Goal: Obtain resource: Obtain resource

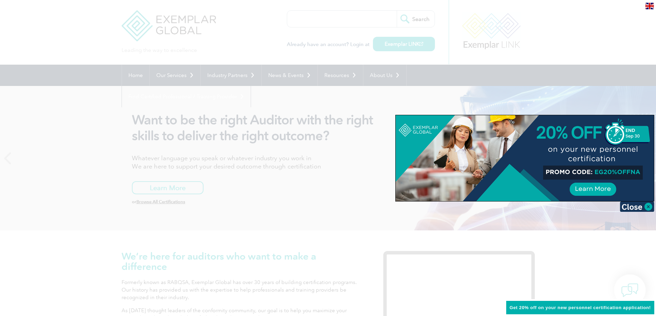
click at [374, 99] on div at bounding box center [328, 158] width 656 height 316
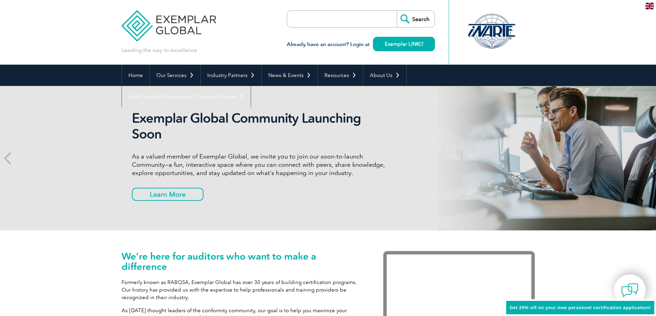
click at [647, 7] on img at bounding box center [649, 6] width 9 height 7
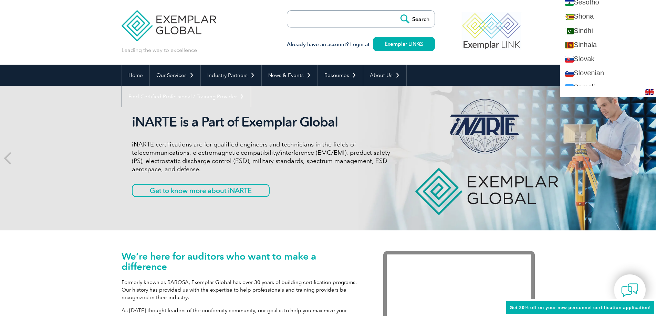
scroll to position [1171, 0]
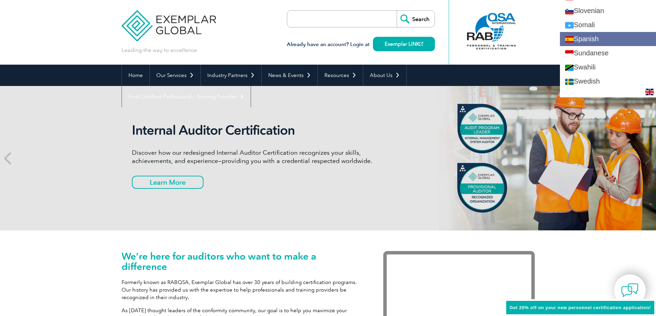
click at [603, 41] on link "Spanish" at bounding box center [608, 39] width 96 height 14
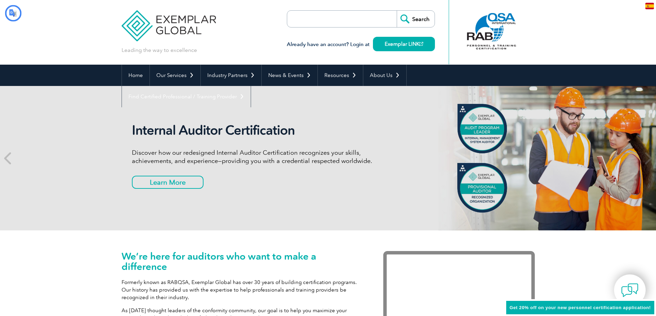
scroll to position [0, 0]
type input "Buscar"
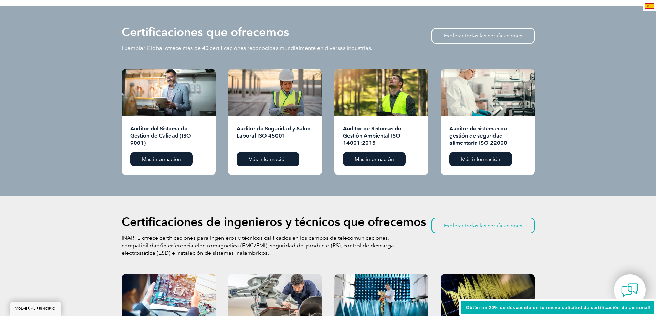
scroll to position [689, 0]
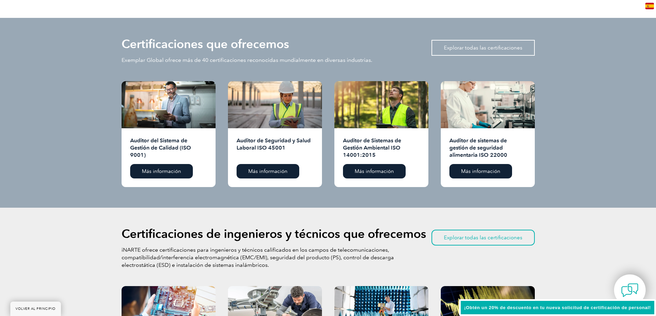
click at [464, 51] on font "Explorar todas las certificaciones" at bounding box center [483, 48] width 79 height 6
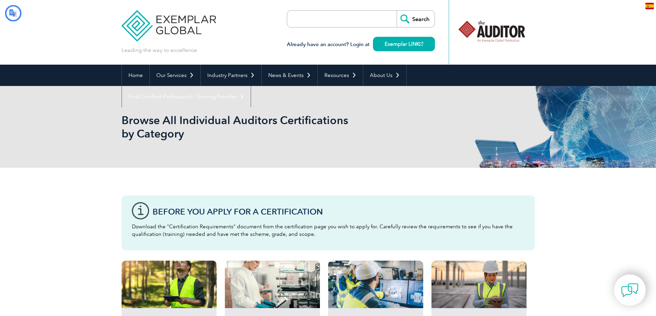
type input "Buscar"
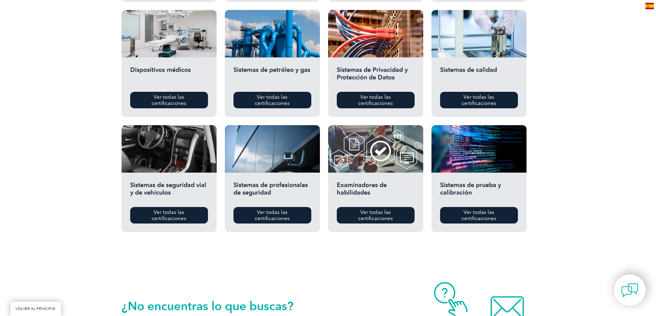
scroll to position [482, 0]
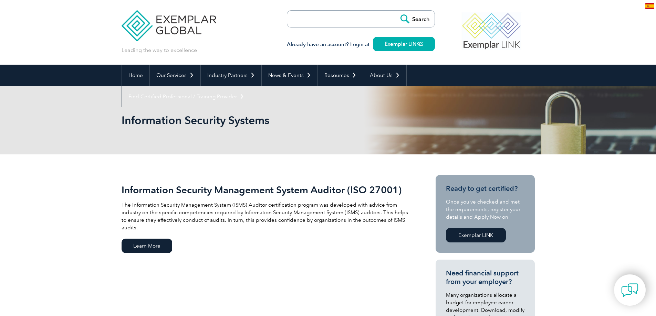
type input "Buscar"
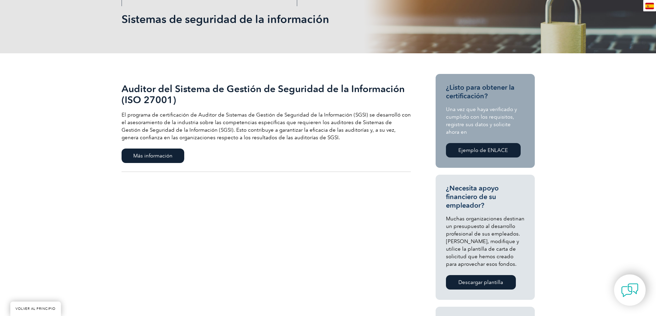
scroll to position [69, 0]
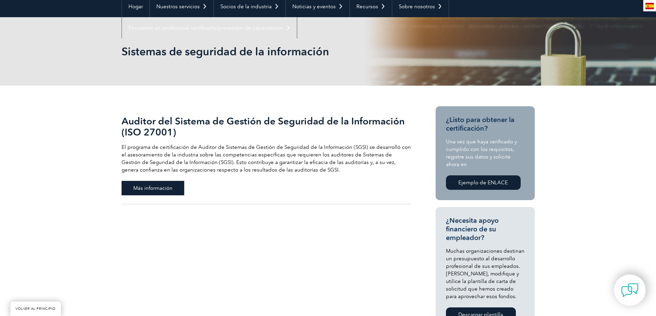
click at [150, 183] on span "Más información" at bounding box center [153, 188] width 63 height 14
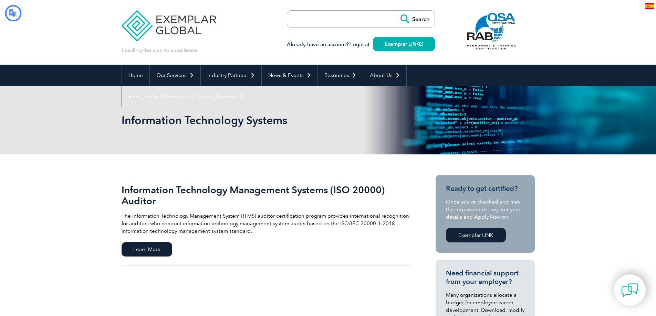
type input "Buscar"
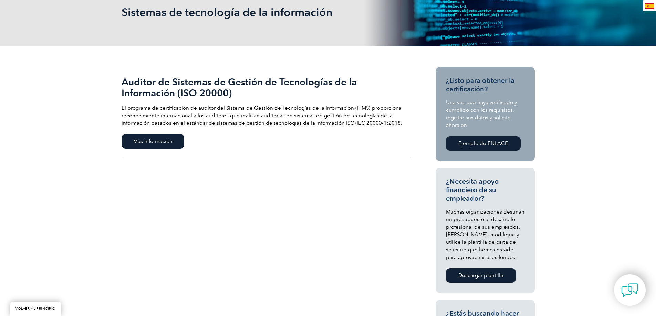
scroll to position [172, 0]
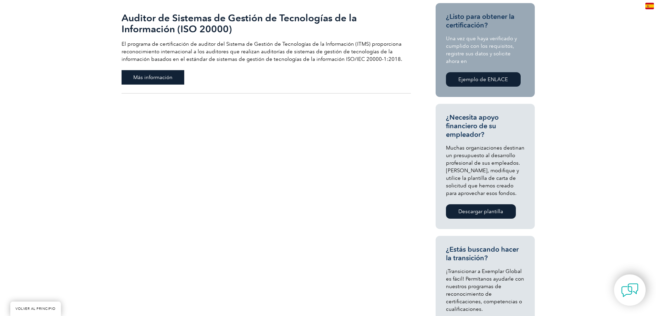
click at [147, 75] on font "Más información" at bounding box center [152, 77] width 39 height 6
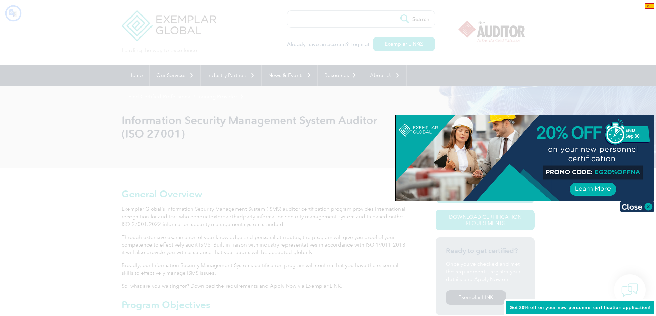
type input "Buscar"
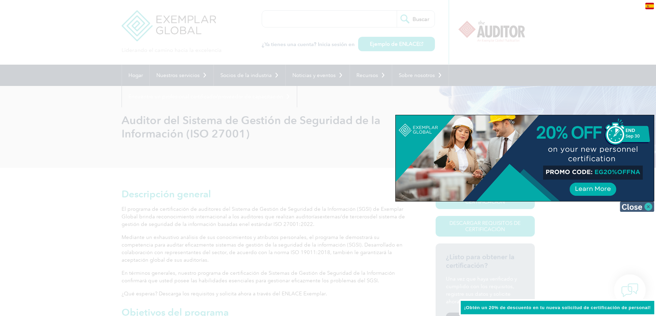
click at [643, 208] on img at bounding box center [637, 207] width 34 height 10
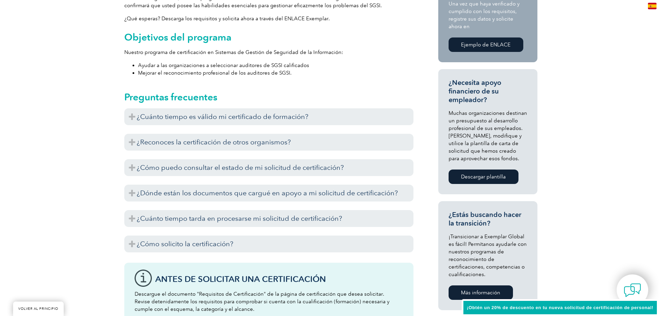
scroll to position [138, 0]
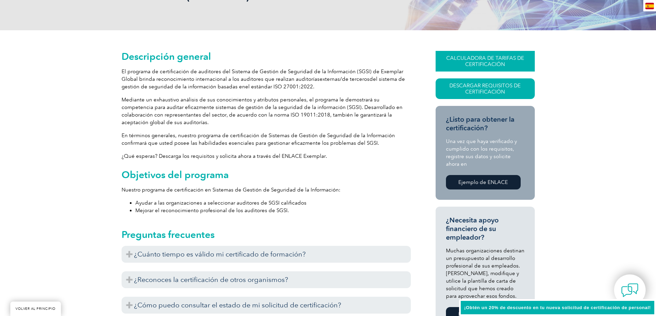
click at [486, 64] on font "CALCULADORA DE TARIFAS DE CERTIFICACIÓN" at bounding box center [485, 61] width 78 height 12
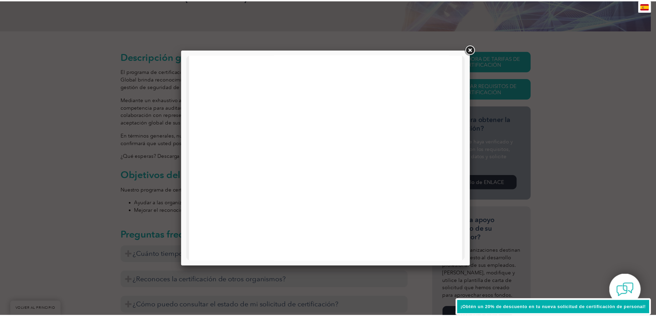
scroll to position [207, 0]
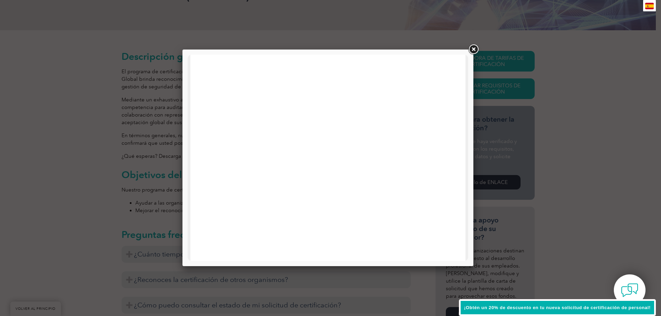
click at [471, 51] on link at bounding box center [473, 49] width 12 height 12
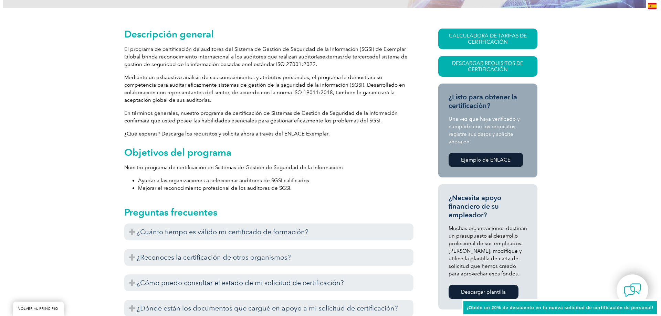
scroll to position [172, 0]
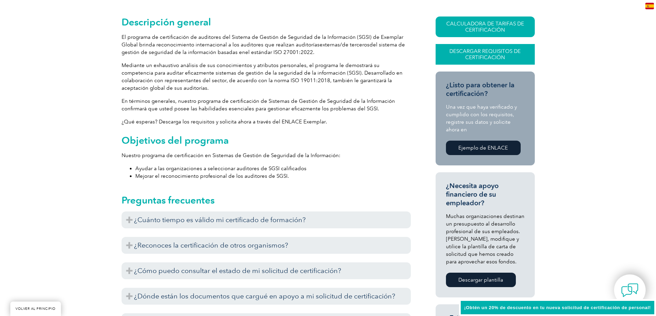
click at [457, 54] on font "Descargar requisitos de certificación" at bounding box center [484, 54] width 71 height 12
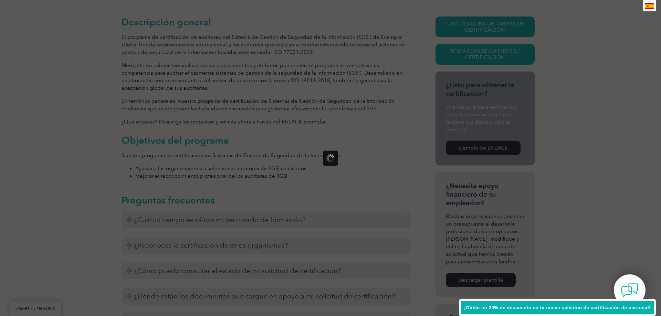
scroll to position [0, 0]
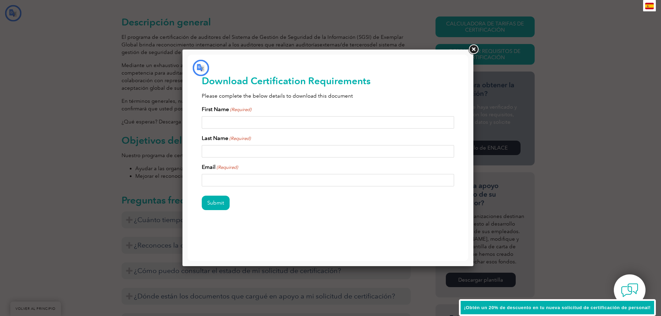
type input "Entregar"
click at [234, 118] on input "Nombre de pila (Requerido)" at bounding box center [328, 122] width 253 height 12
type input "Luis"
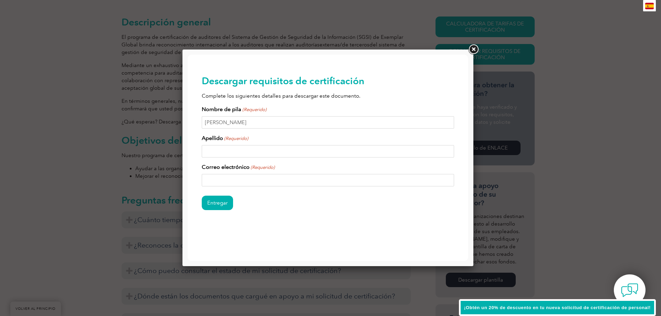
type input "Paredes"
type input "aparedesarana@gmail.com"
click at [239, 154] on input "Paredes" at bounding box center [328, 151] width 253 height 12
type input "Paredes Arana"
click at [233, 121] on input "Luis" at bounding box center [328, 122] width 253 height 12
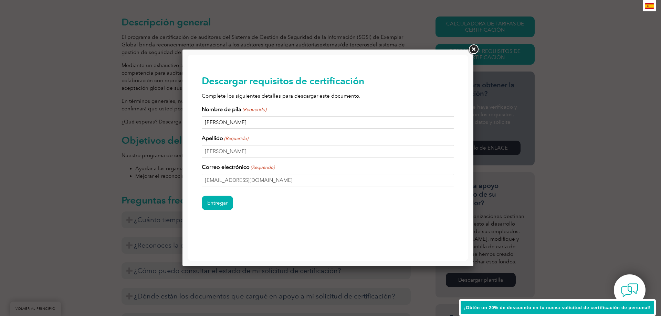
type input "Luis Alonso"
click at [222, 205] on input "Entregar" at bounding box center [217, 203] width 31 height 14
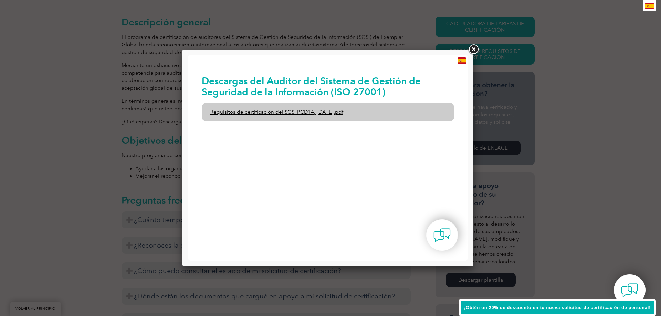
click at [302, 111] on font "Requisitos de certificación del SGSI PCD14, enero de 2023.pdf" at bounding box center [276, 112] width 133 height 6
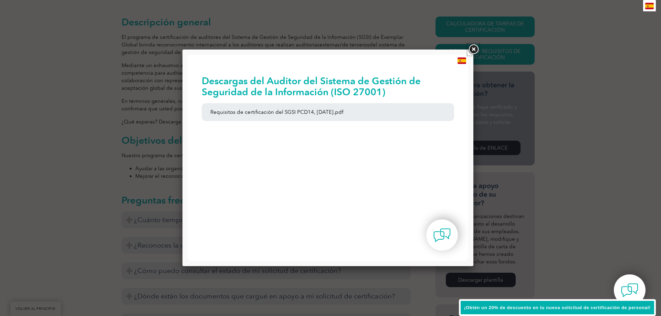
drag, startPoint x: 472, startPoint y: 48, endPoint x: 470, endPoint y: 61, distance: 13.0
click at [472, 48] on link at bounding box center [473, 49] width 12 height 12
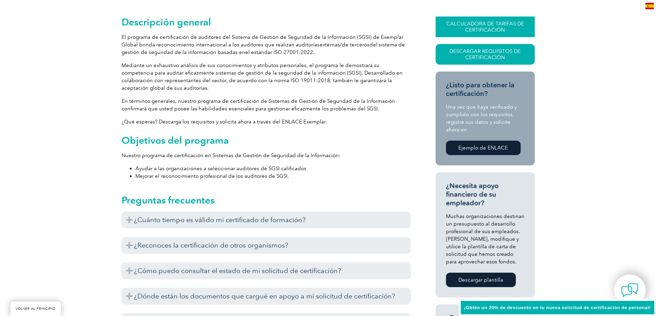
click at [471, 31] on font "CALCULADORA DE TARIFAS DE CERTIFICACIÓN" at bounding box center [485, 27] width 78 height 12
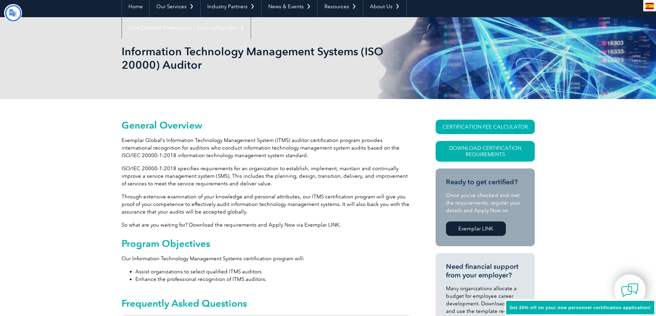
type input "Buscar"
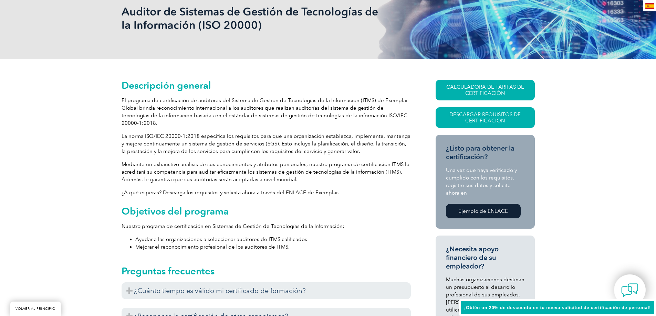
scroll to position [138, 0]
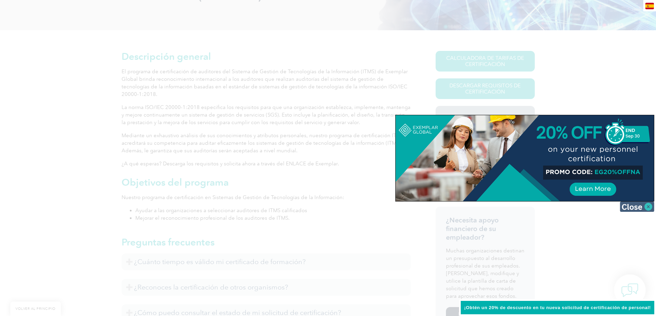
click at [647, 205] on img at bounding box center [637, 207] width 34 height 10
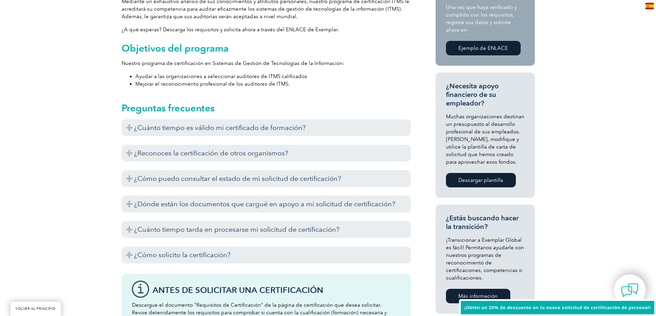
scroll to position [310, 0]
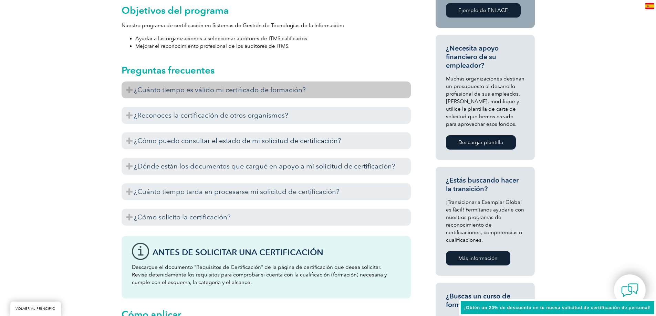
click at [131, 82] on h3 "¿Cuánto tiempo es válido mi certificado de formación?" at bounding box center [266, 90] width 289 height 17
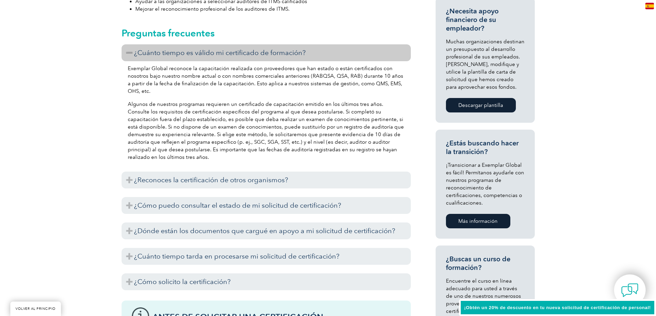
scroll to position [379, 0]
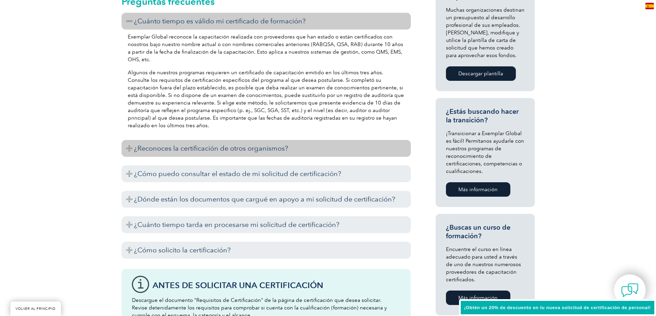
click at [124, 143] on h3 "¿Reconoces la certificación de otros organismos?" at bounding box center [266, 148] width 289 height 17
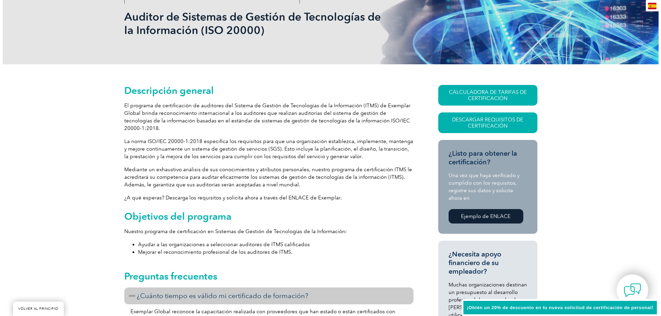
scroll to position [103, 0]
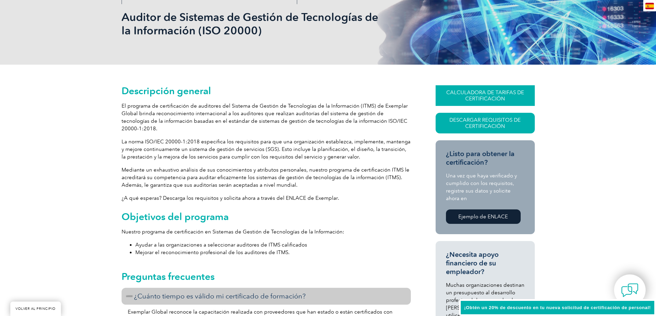
click at [503, 99] on font "CALCULADORA DE TARIFAS DE CERTIFICACIÓN" at bounding box center [485, 96] width 78 height 12
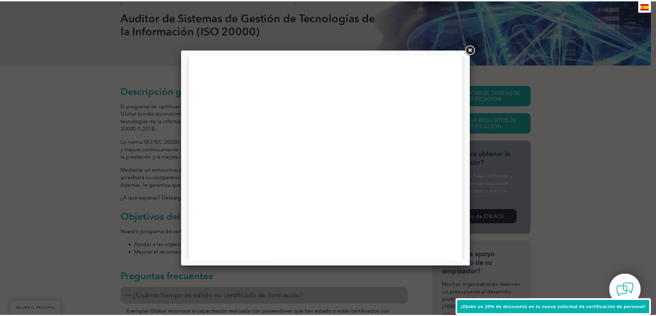
scroll to position [0, 0]
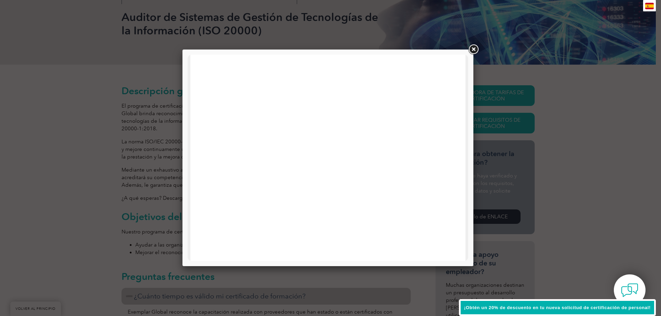
click at [474, 50] on link at bounding box center [473, 49] width 12 height 12
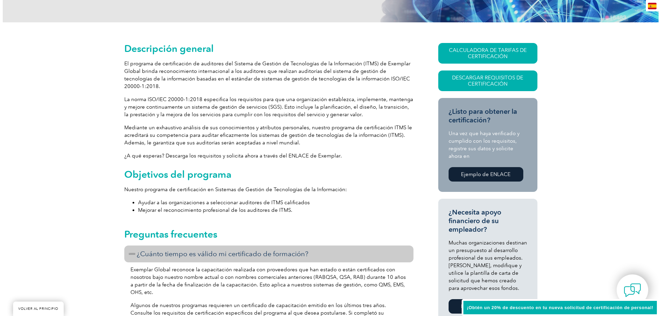
scroll to position [103, 0]
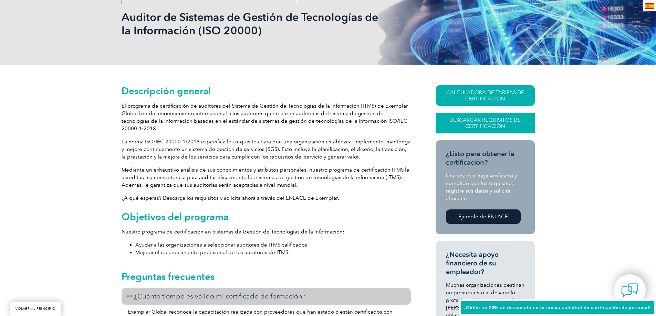
click at [477, 119] on font "Descargar requisitos de certificación" at bounding box center [484, 123] width 71 height 12
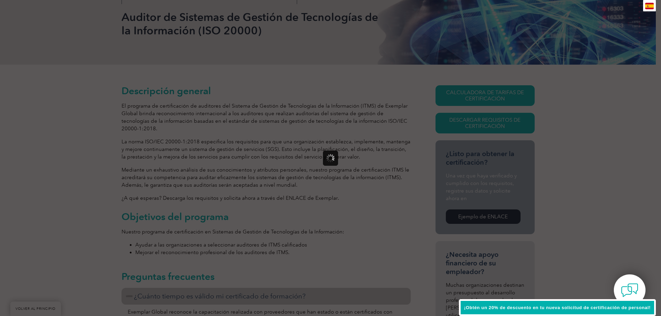
scroll to position [0, 0]
